Goal: Book appointment/travel/reservation

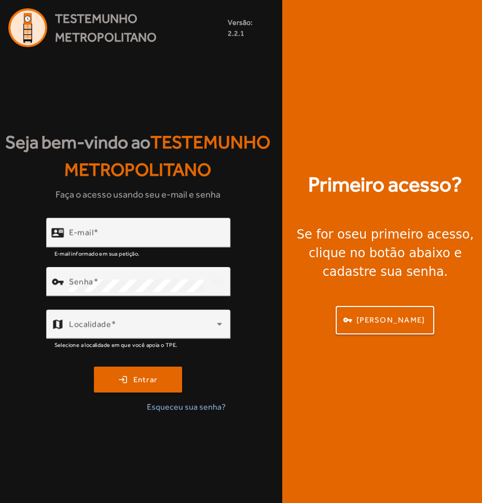
click at [380, 58] on div "Primeiro acesso? Se for o seu primeiro acesso , clique no botão abaixo e cadast…" at bounding box center [385, 251] width 206 height 503
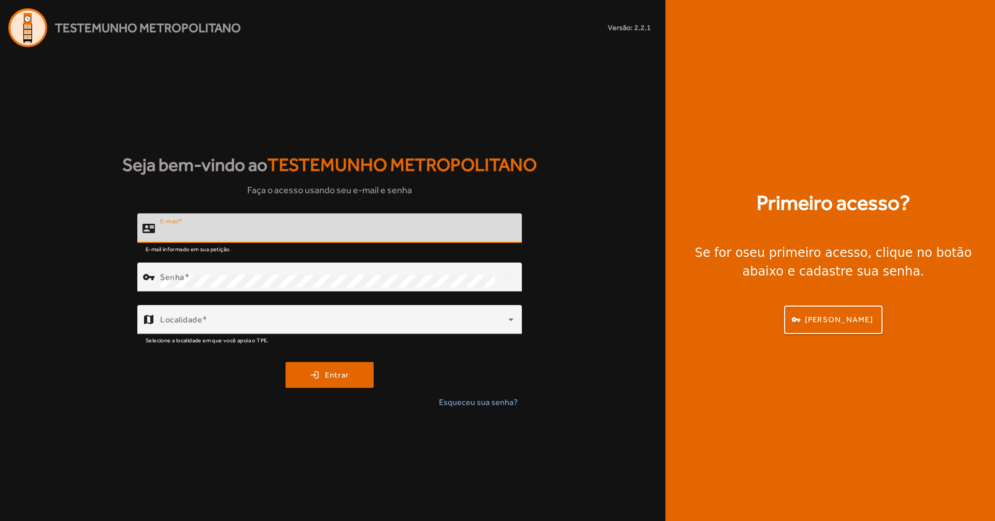
click at [265, 228] on input "E-mail" at bounding box center [337, 233] width 354 height 12
type input "**********"
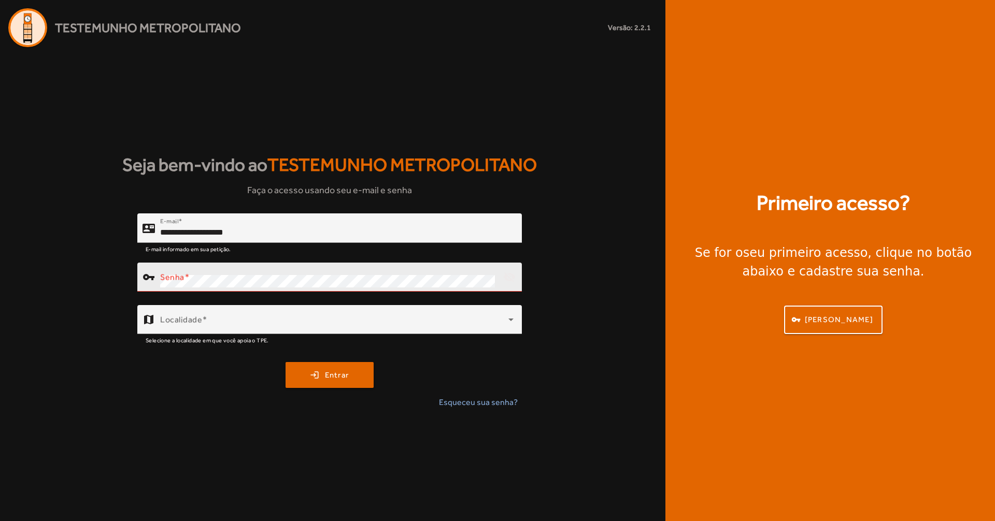
click at [336, 274] on div "Senha" at bounding box center [327, 277] width 335 height 29
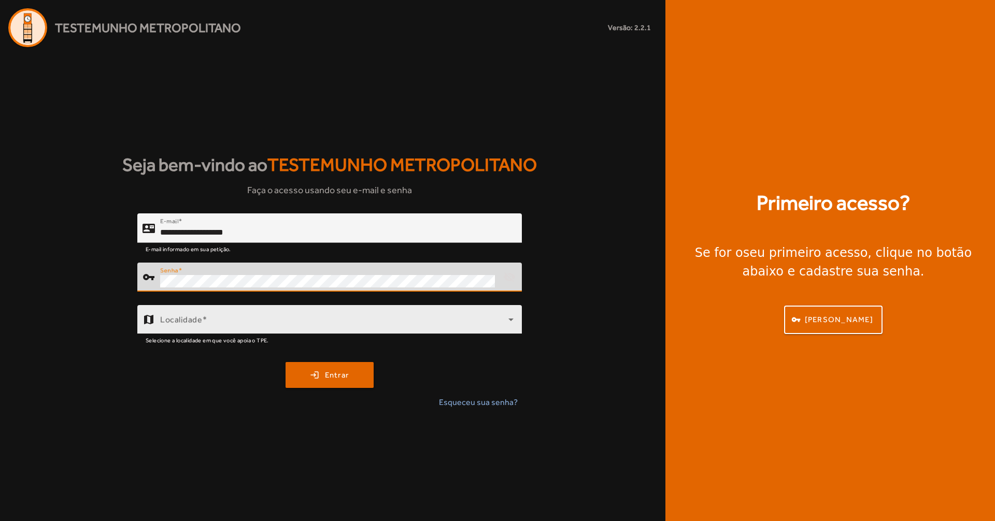
click at [439, 321] on span at bounding box center [334, 324] width 348 height 12
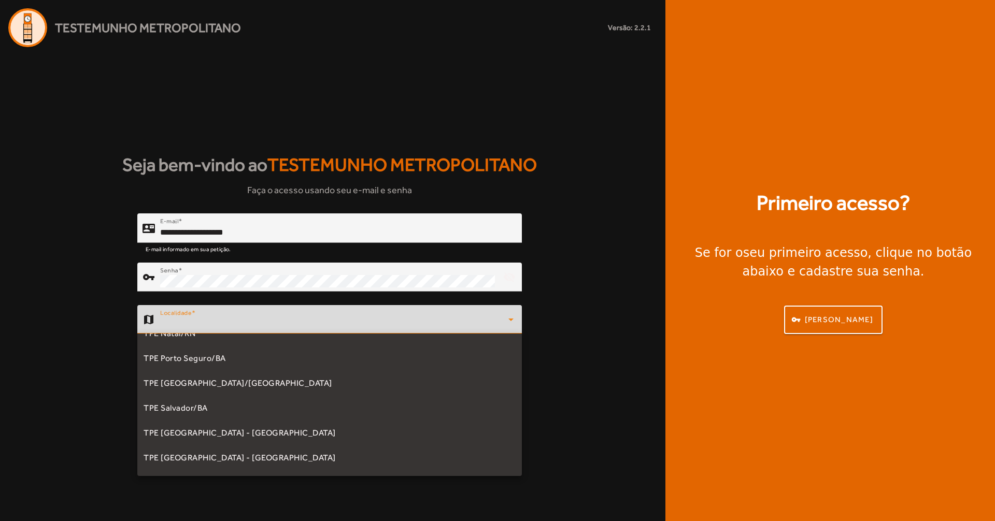
scroll to position [207, 0]
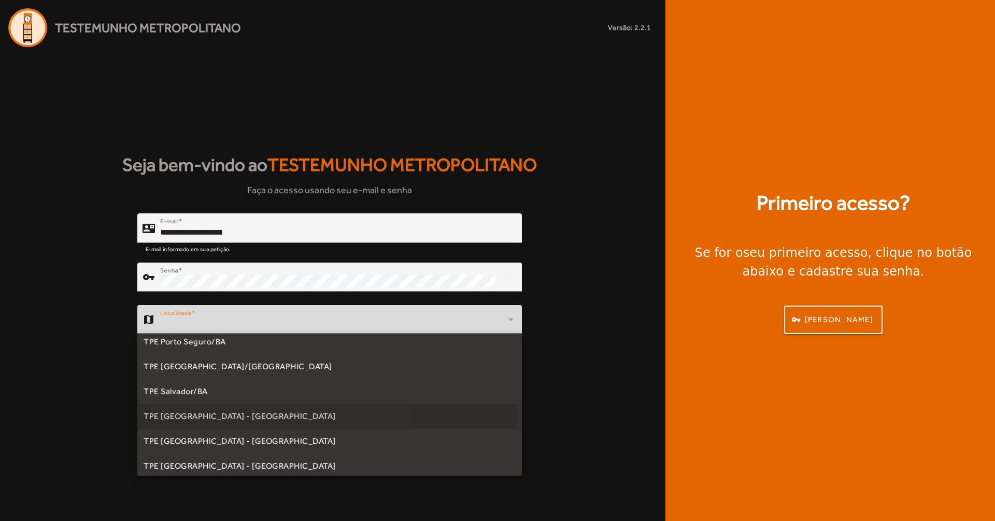
click at [266, 414] on mat-option "TPE [GEOGRAPHIC_DATA] - [GEOGRAPHIC_DATA]" at bounding box center [329, 416] width 385 height 25
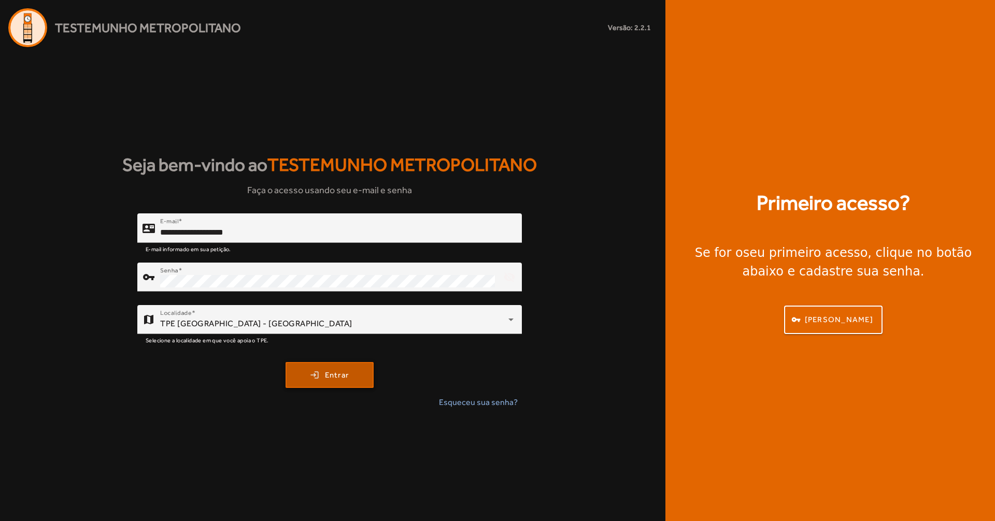
click at [333, 375] on span "Entrar" at bounding box center [337, 376] width 24 height 12
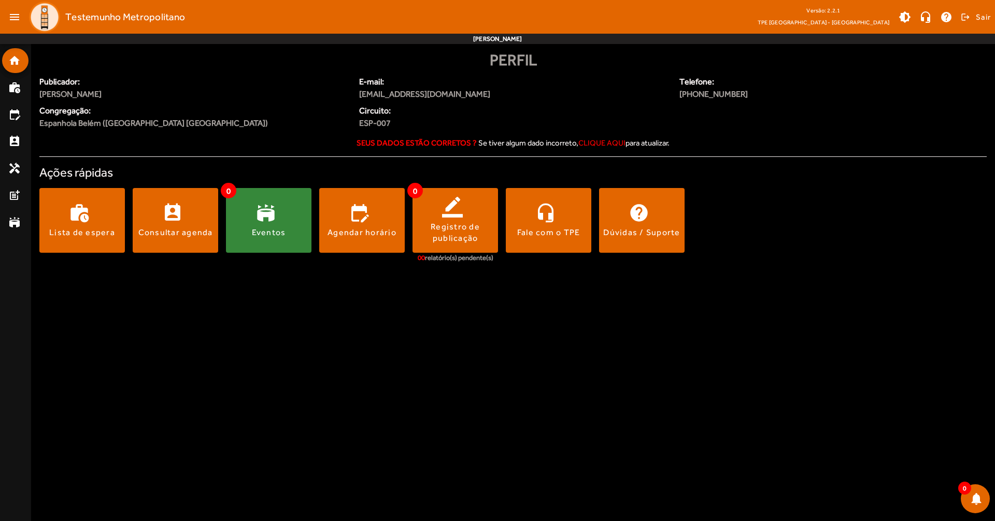
click at [247, 218] on span at bounding box center [269, 220] width 86 height 25
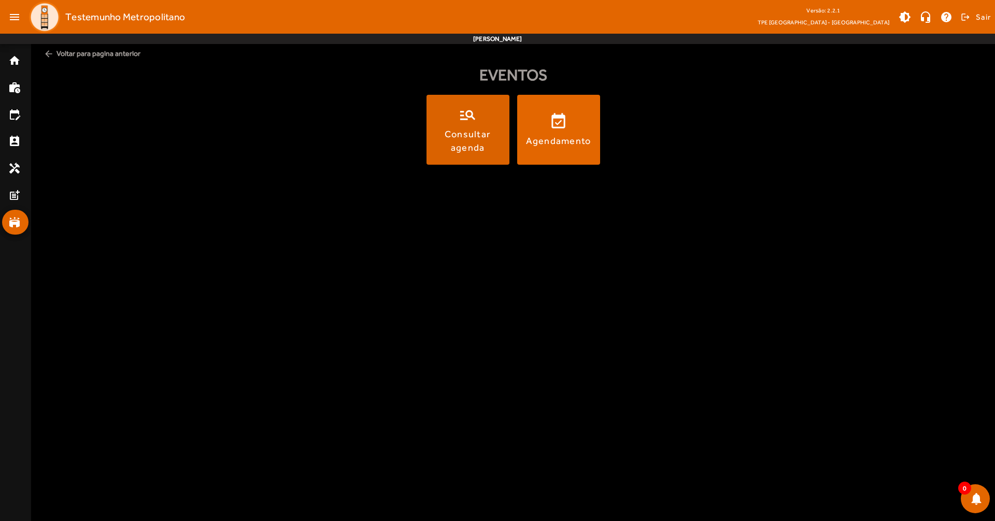
click at [484, 136] on div "Consultar agenda" at bounding box center [468, 141] width 79 height 26
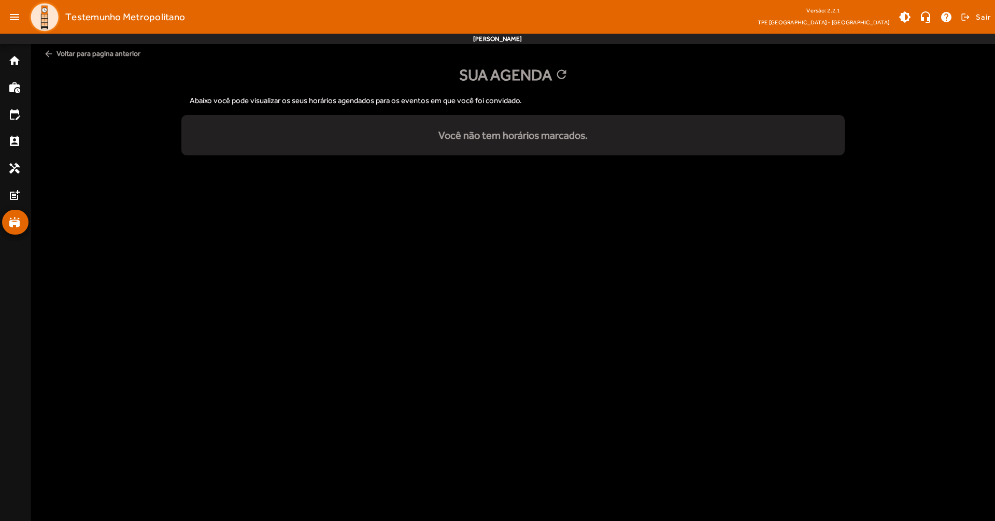
click at [45, 56] on mat-icon "arrow_back" at bounding box center [49, 54] width 10 height 10
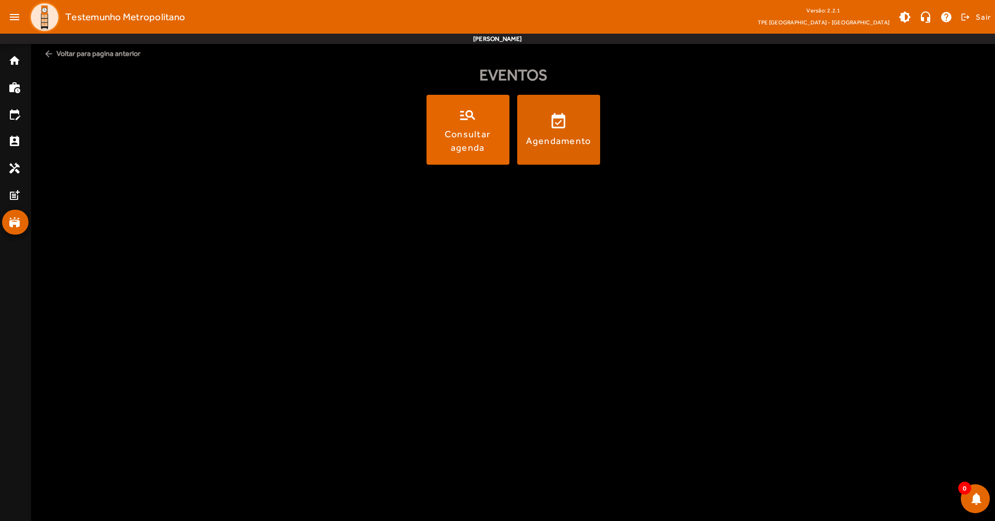
click at [549, 147] on div "Agendamento" at bounding box center [558, 140] width 65 height 13
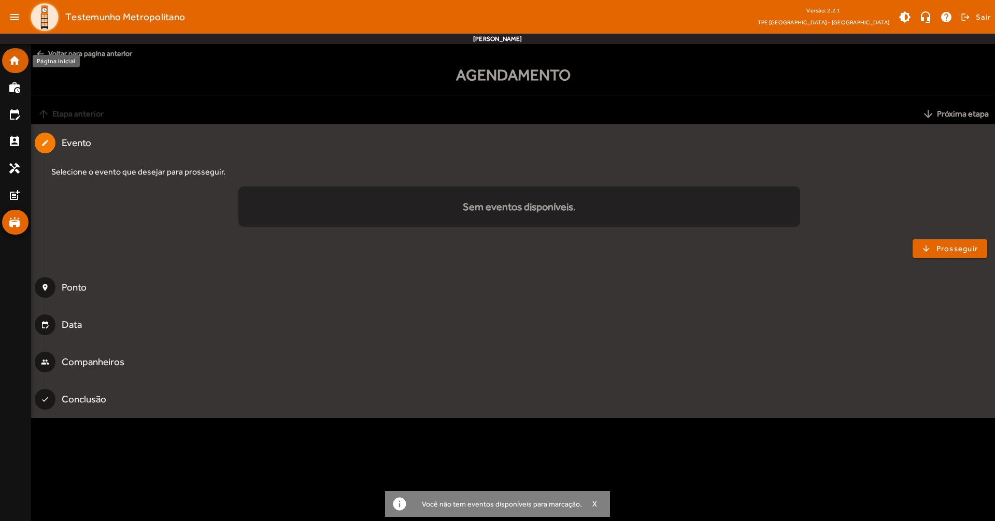
click at [10, 65] on mat-icon "home" at bounding box center [14, 60] width 12 height 12
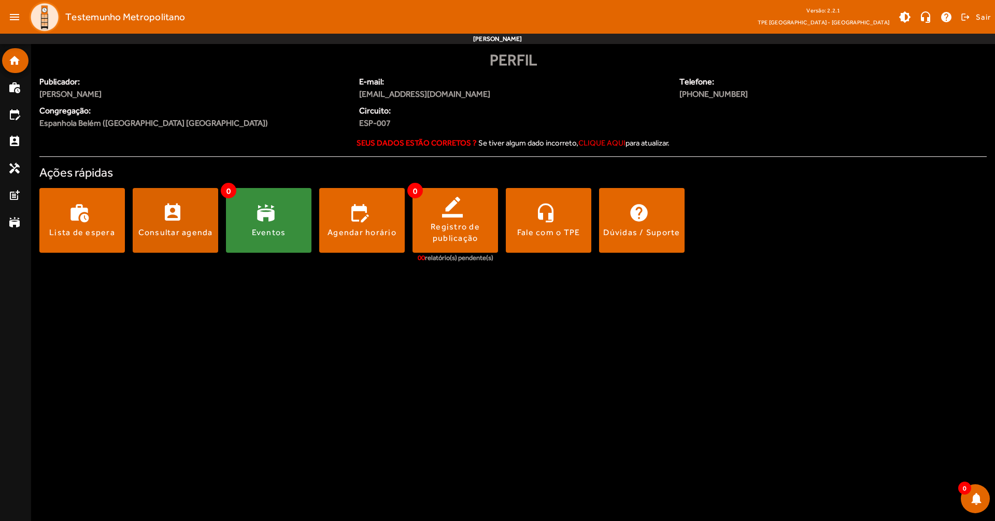
click at [148, 220] on span at bounding box center [176, 220] width 86 height 25
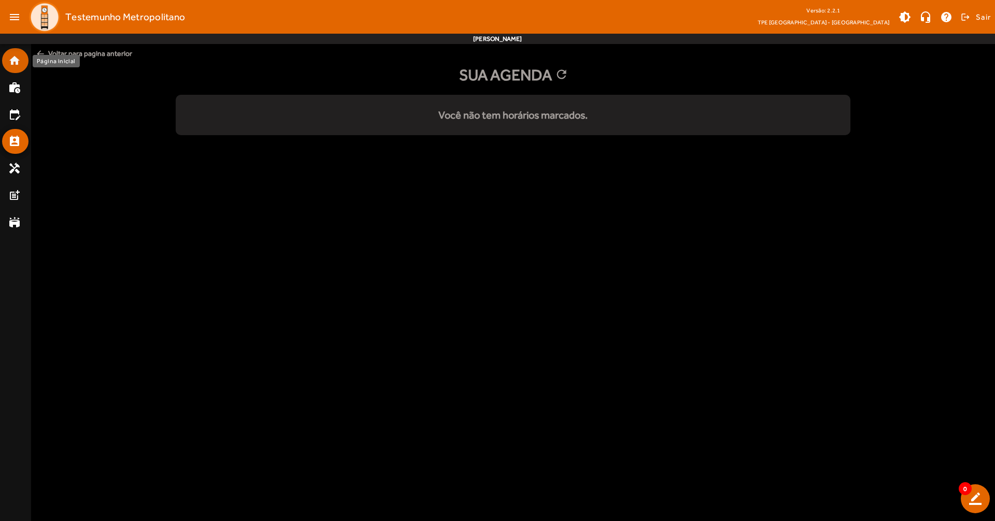
click at [12, 64] on mat-icon "home" at bounding box center [14, 60] width 12 height 12
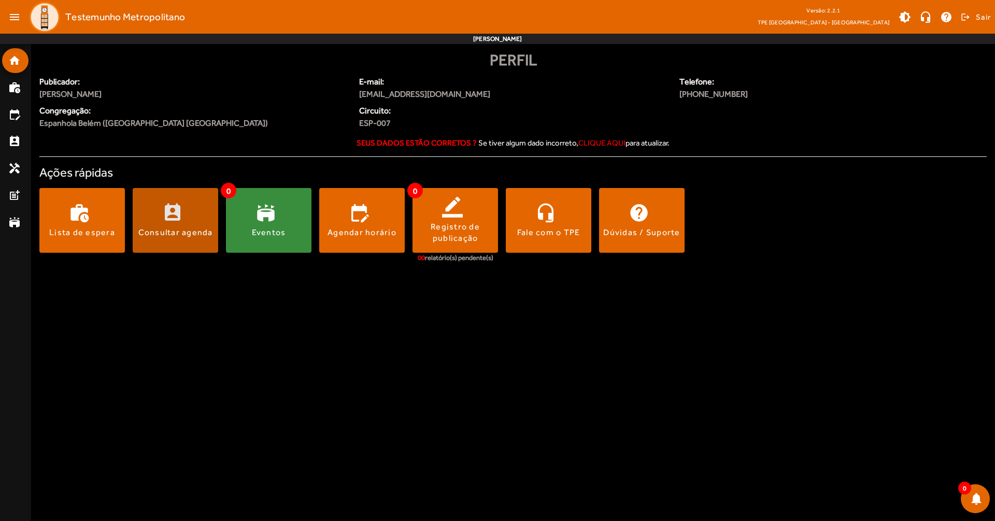
click at [184, 200] on span at bounding box center [176, 220] width 86 height 65
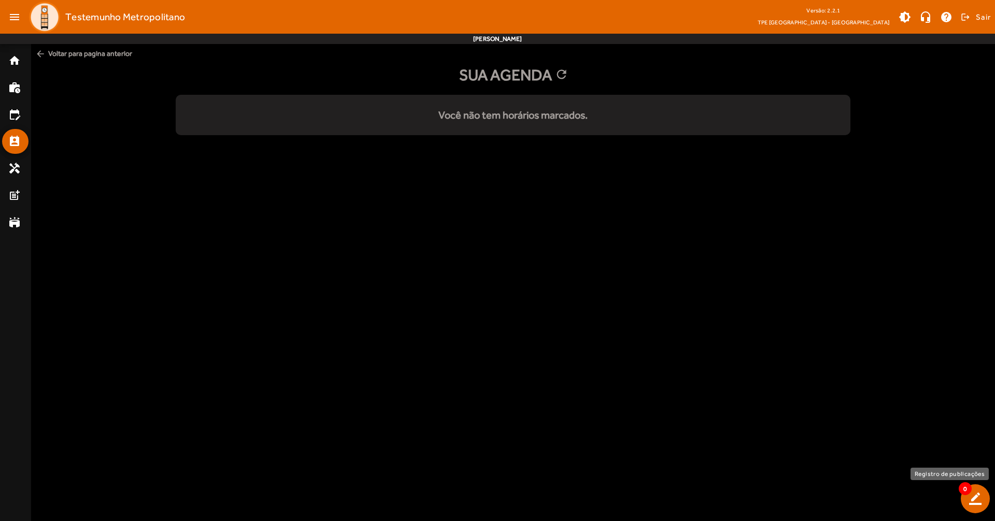
drag, startPoint x: 985, startPoint y: 498, endPoint x: 986, endPoint y: 493, distance: 5.2
click at [986, 445] on span at bounding box center [975, 499] width 25 height 25
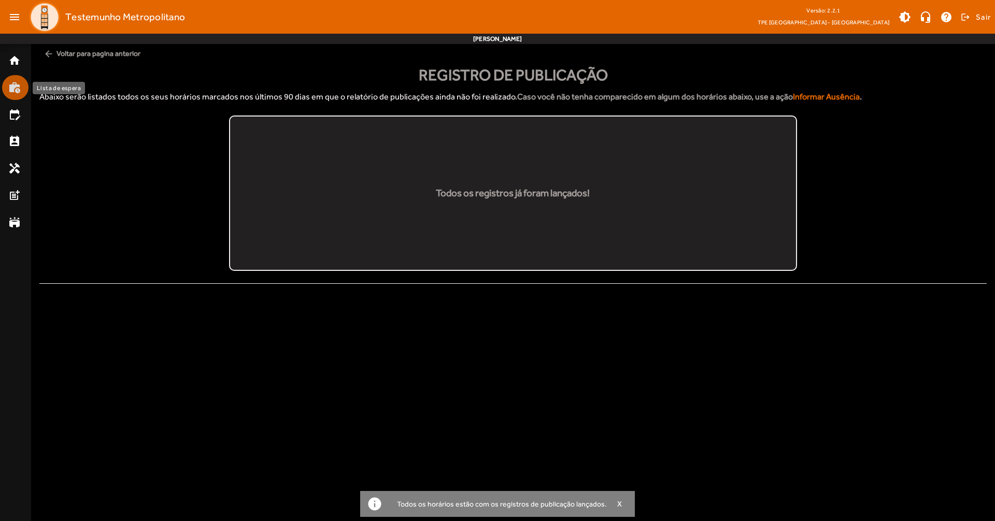
click at [12, 90] on mat-icon "work_history" at bounding box center [14, 87] width 12 height 12
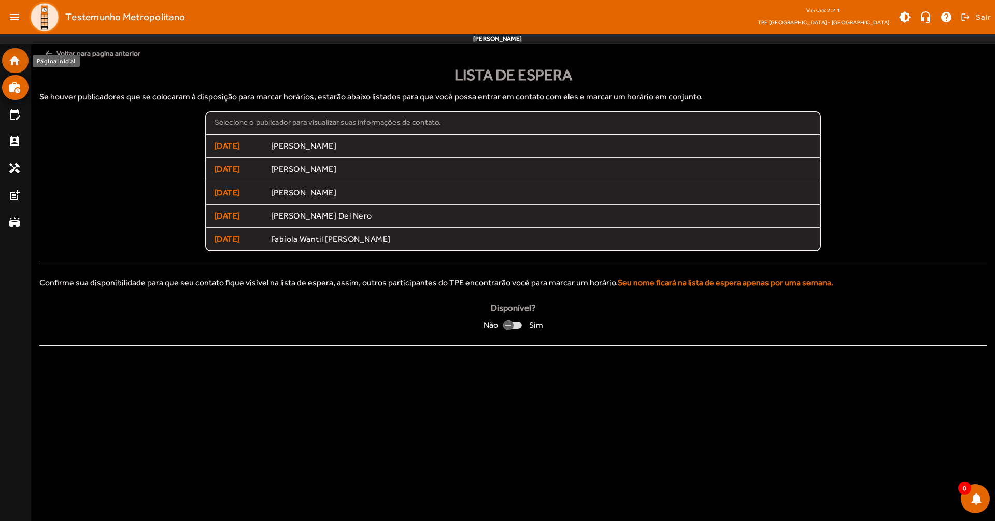
click at [11, 60] on mat-icon "home" at bounding box center [14, 60] width 12 height 12
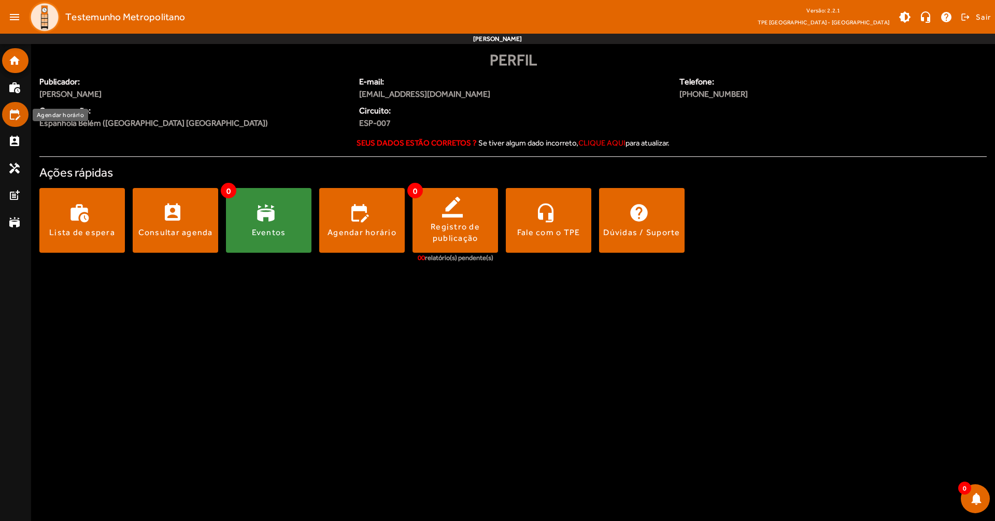
click at [19, 115] on mat-icon "edit_calendar" at bounding box center [14, 114] width 12 height 12
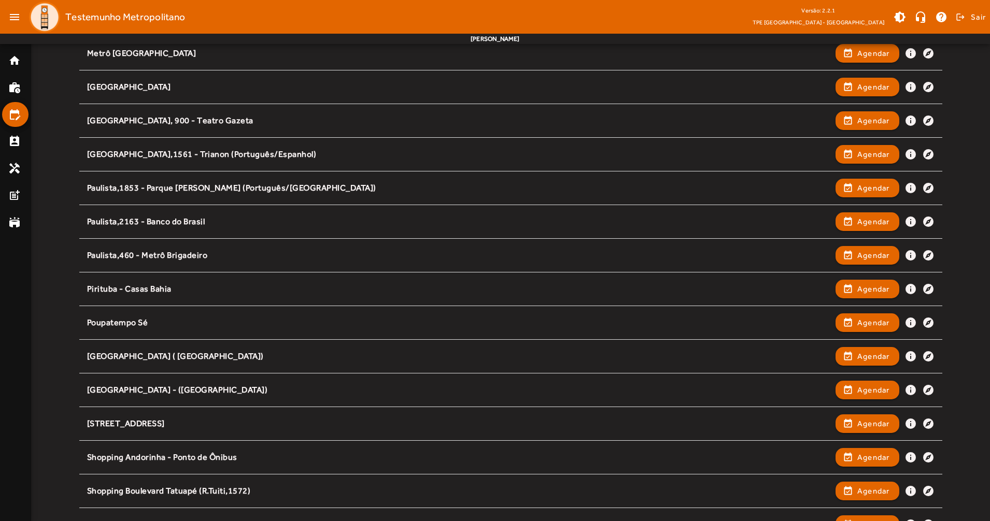
scroll to position [829, 0]
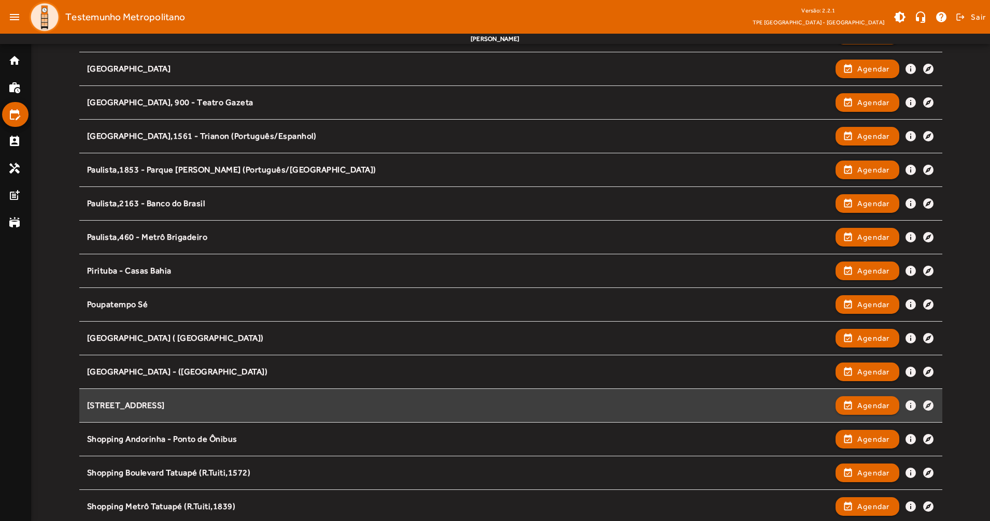
click at [311, 403] on div "Rua Coimbra, 225 ( Espanhol)" at bounding box center [458, 406] width 743 height 11
click at [855, 402] on span "button" at bounding box center [868, 405] width 62 height 25
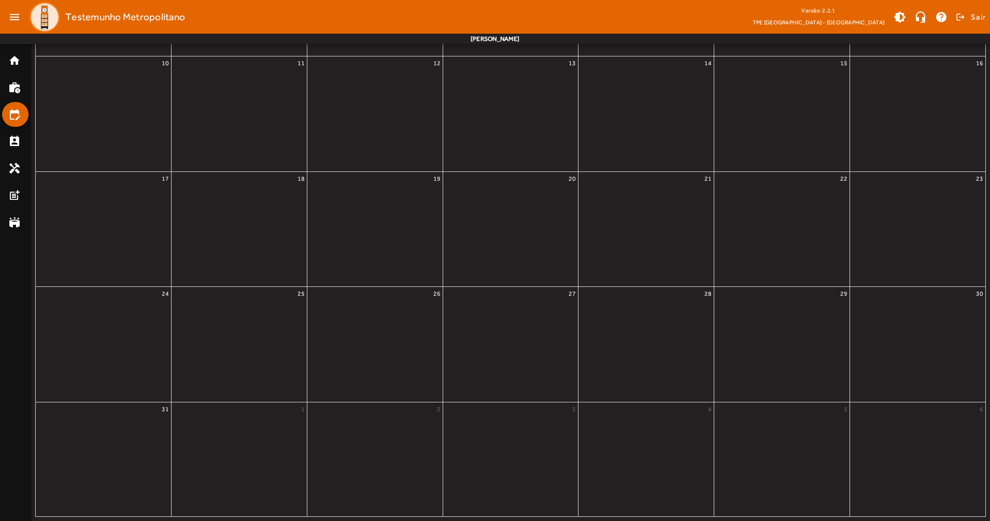
scroll to position [0, 0]
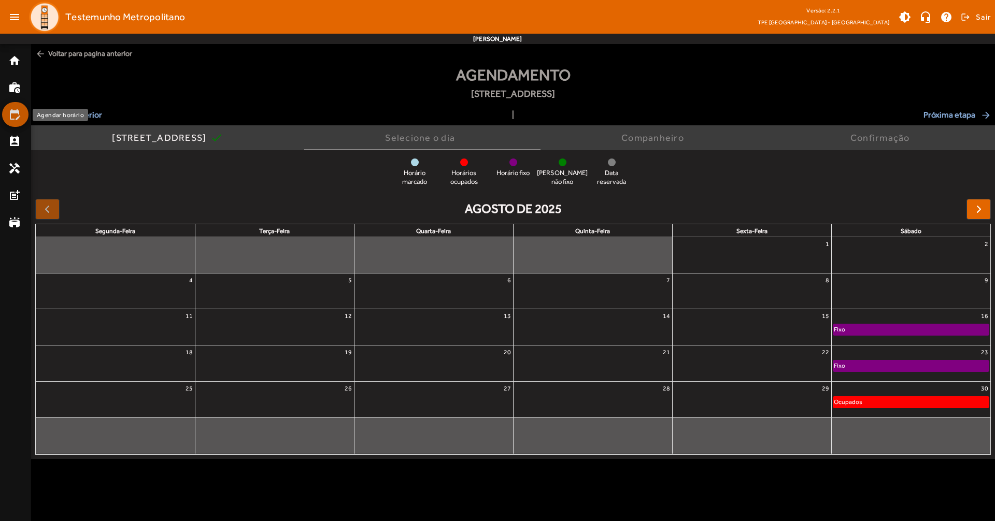
click at [16, 119] on mat-icon "edit_calendar" at bounding box center [14, 114] width 12 height 12
click at [857, 325] on div "Fixo" at bounding box center [912, 329] width 156 height 10
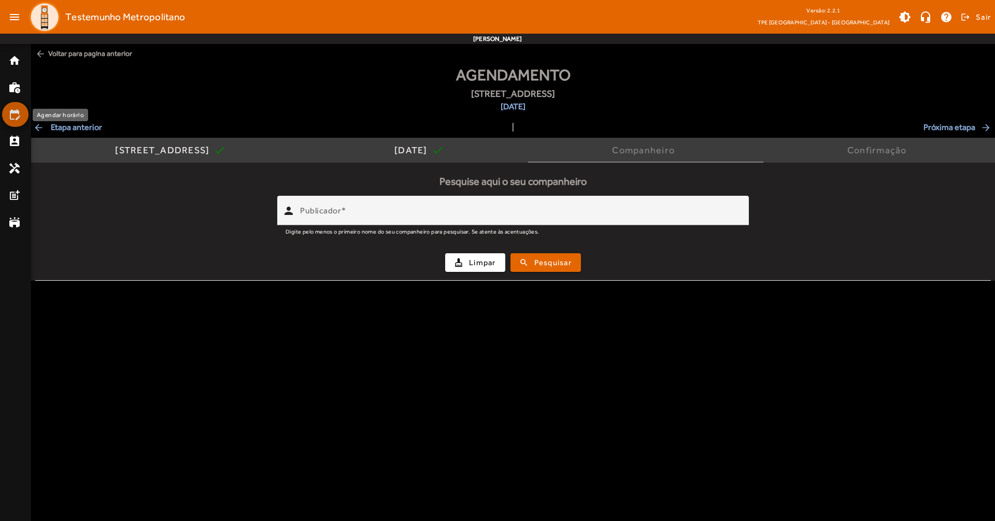
click at [15, 110] on mat-icon "edit_calendar" at bounding box center [14, 114] width 12 height 12
click at [18, 139] on mat-icon "perm_contact_calendar" at bounding box center [14, 141] width 12 height 12
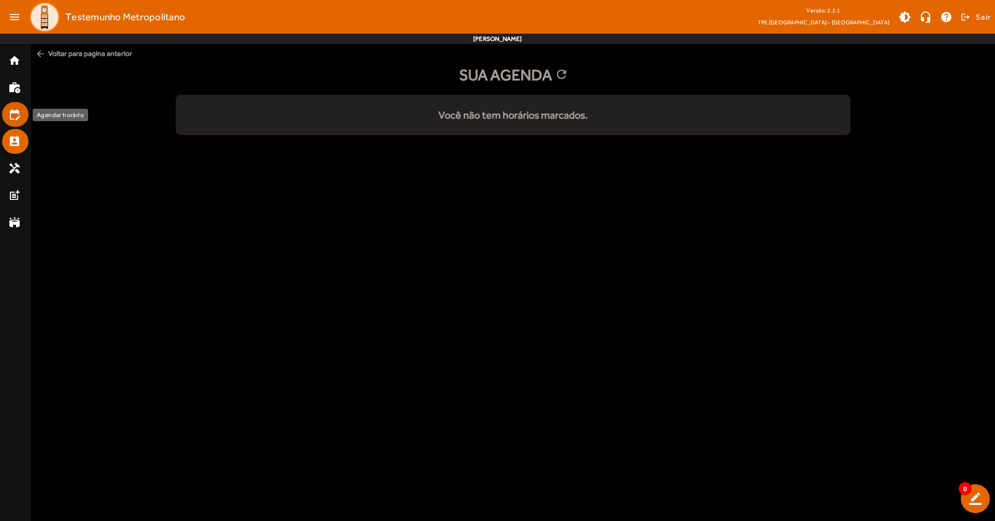
click at [19, 118] on mat-icon "edit_calendar" at bounding box center [14, 114] width 12 height 12
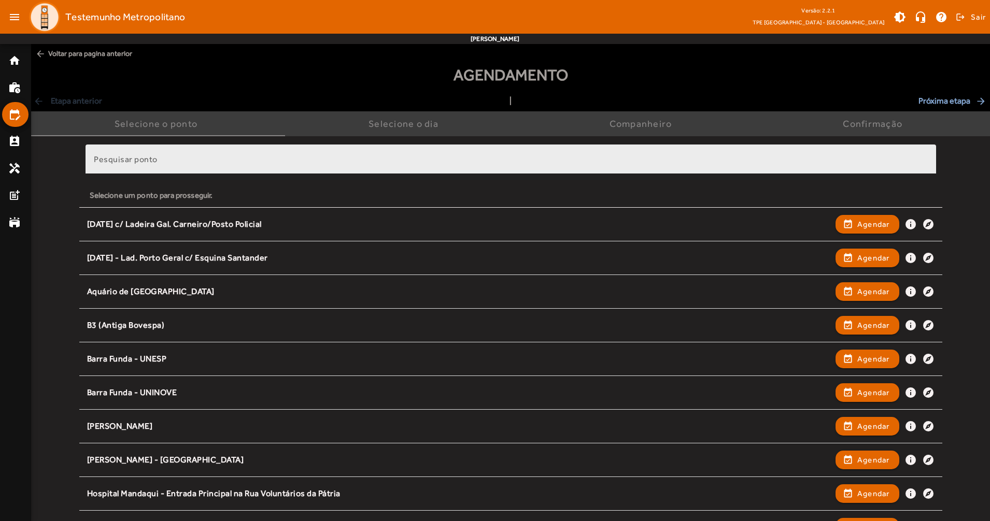
click at [162, 156] on div "Pesquisar ponto" at bounding box center [511, 160] width 834 height 30
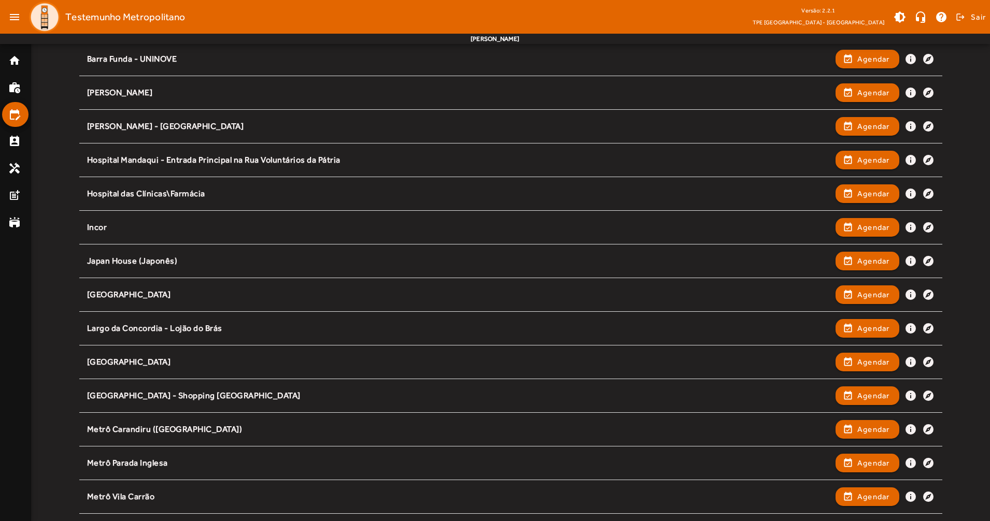
scroll to position [363, 0]
